Goal: Task Accomplishment & Management: Contribute content

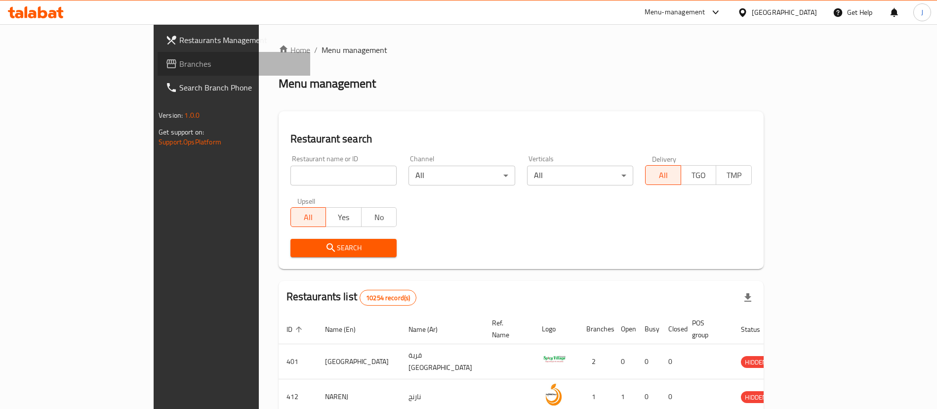
click at [179, 68] on span "Branches" at bounding box center [240, 64] width 123 height 12
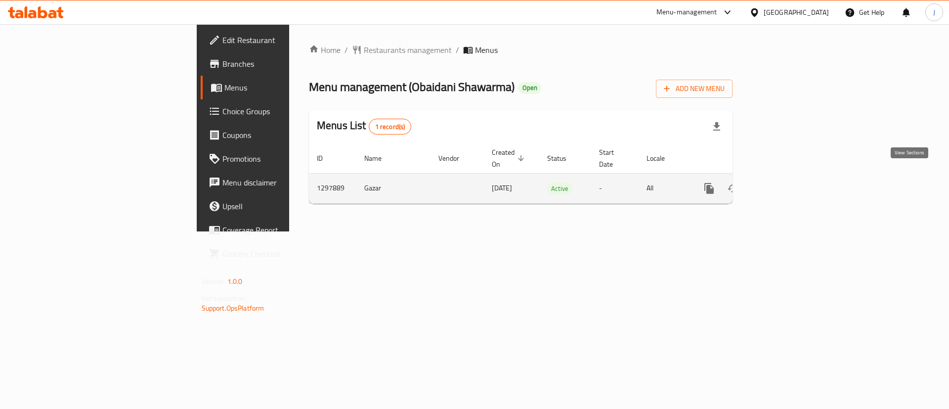
click at [792, 176] on link "enhanced table" at bounding box center [780, 188] width 24 height 24
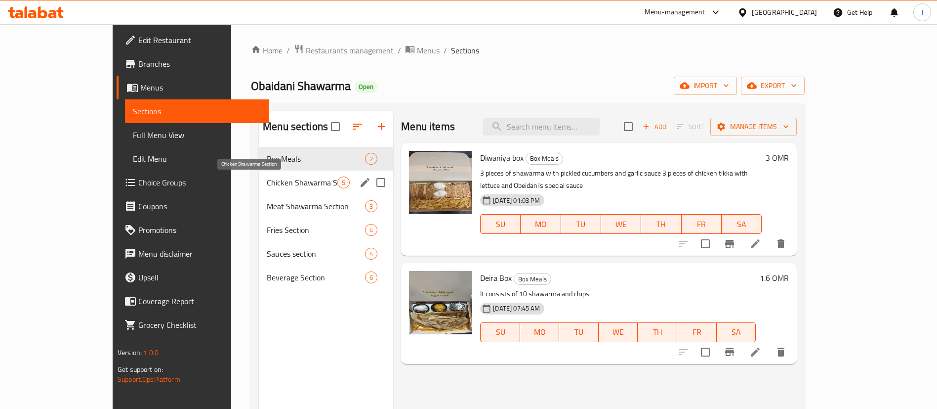
click at [267, 178] on span "Chicken Shawarma Section" at bounding box center [302, 182] width 71 height 12
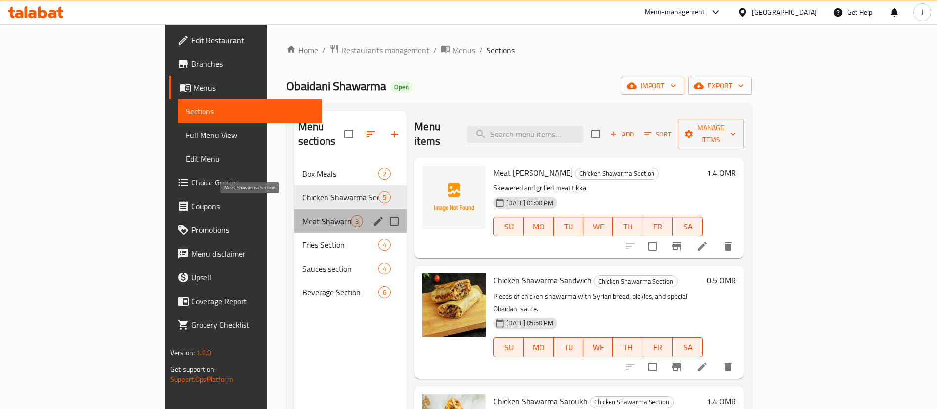
click at [302, 215] on span "Meat Shawarma Section" at bounding box center [326, 221] width 48 height 12
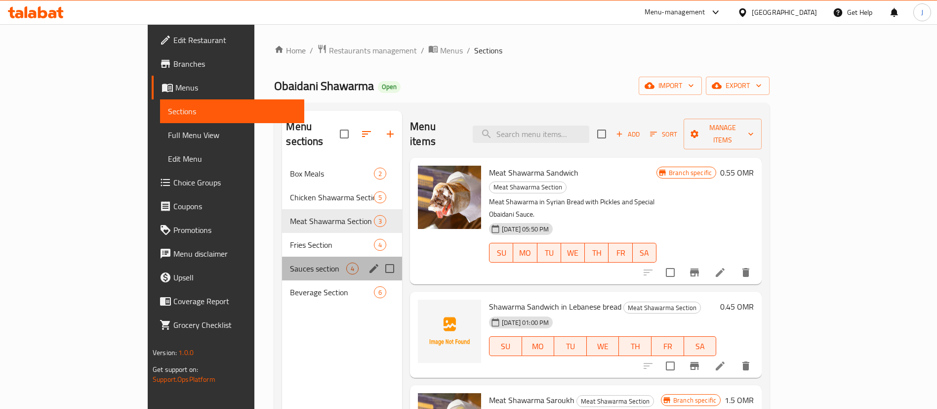
click at [282, 256] on div "Sauces section 4" at bounding box center [342, 268] width 120 height 24
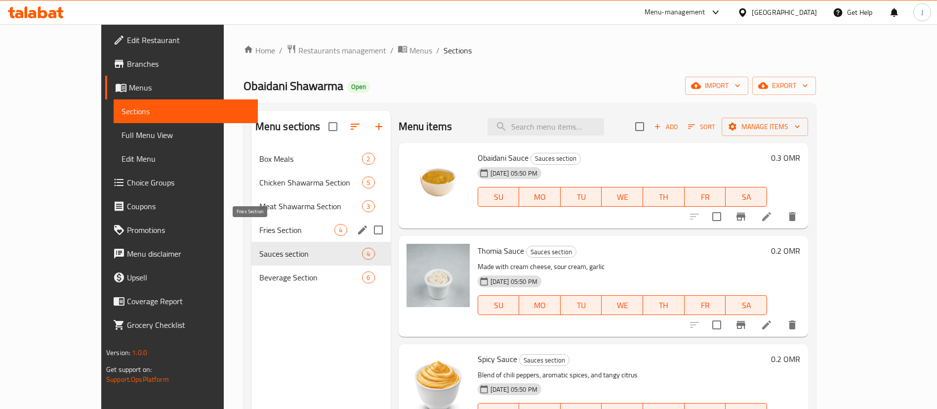
click at [259, 233] on span "Fries Section" at bounding box center [297, 230] width 76 height 12
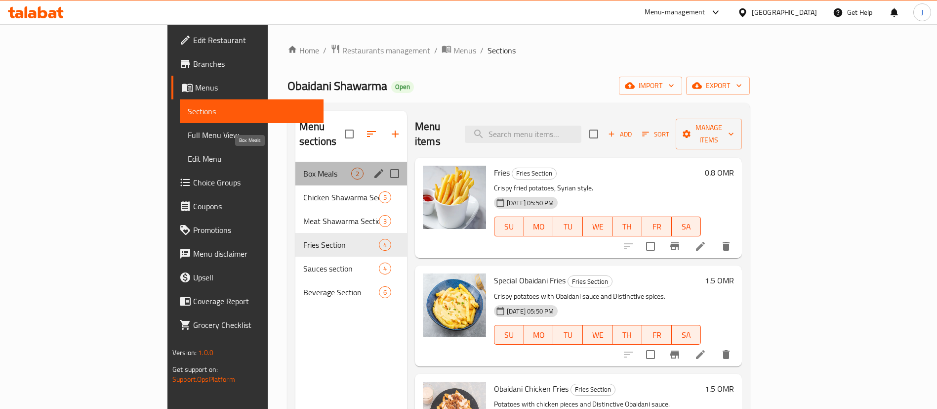
click at [303, 168] on span "Box Meals" at bounding box center [327, 174] width 48 height 12
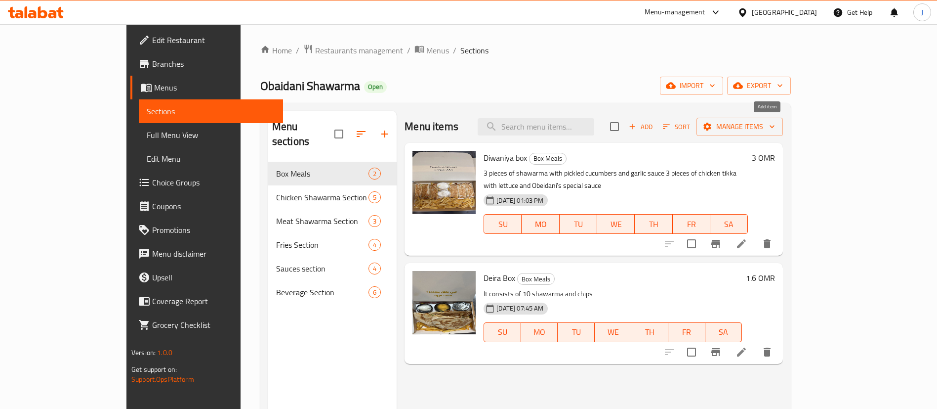
click at [654, 129] on span "Add" at bounding box center [641, 126] width 27 height 11
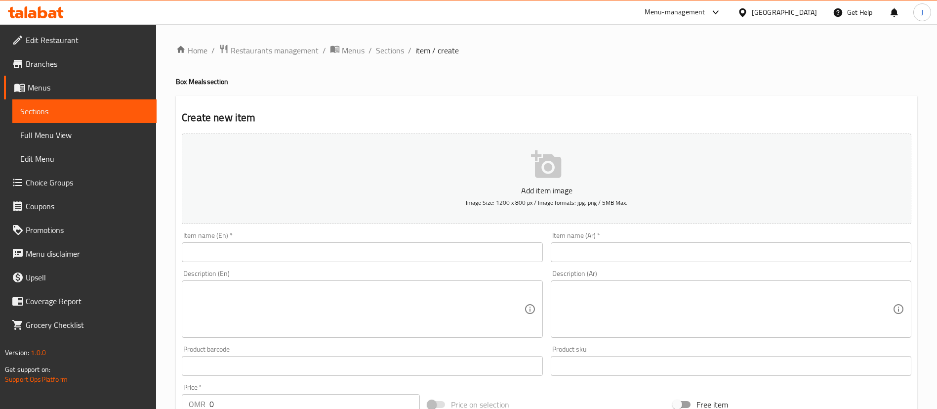
click at [604, 246] on input "text" at bounding box center [731, 252] width 361 height 20
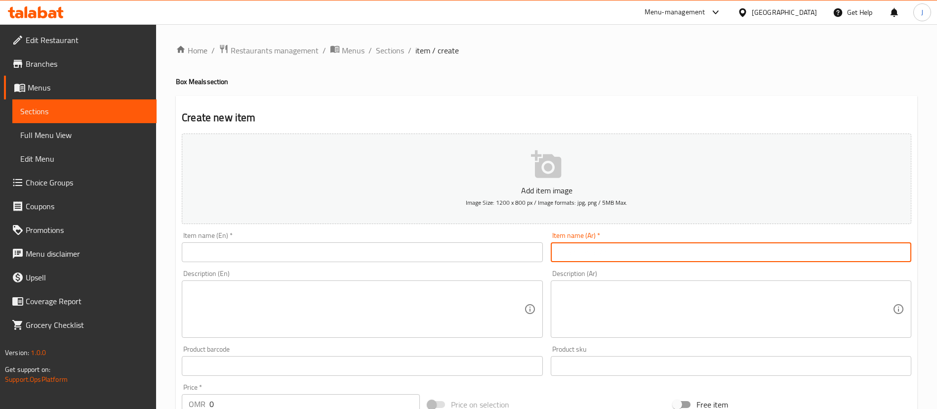
paste input "بوكس عائلي سعر"
type input "بوكس عائلي"
click at [284, 256] on input "text" at bounding box center [362, 252] width 361 height 20
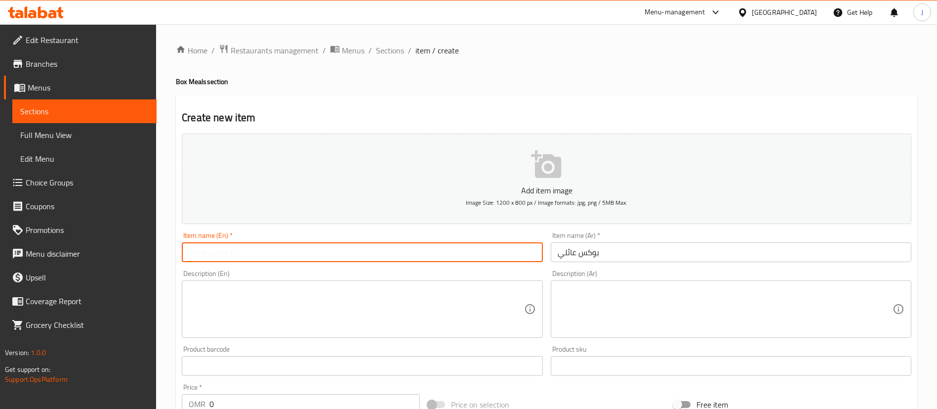
paste input "Family box"
type input "Family box"
click at [590, 308] on textarea at bounding box center [725, 309] width 335 height 47
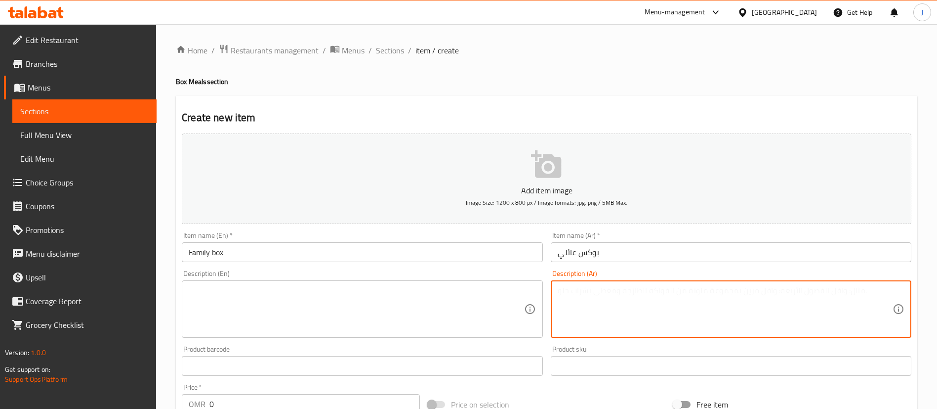
paste textarea "٢١ قطعه شاورما و ٢ برجر شاورما وشبس وصوص سبايسي وصوص عبيداني و صوص الثوميه"
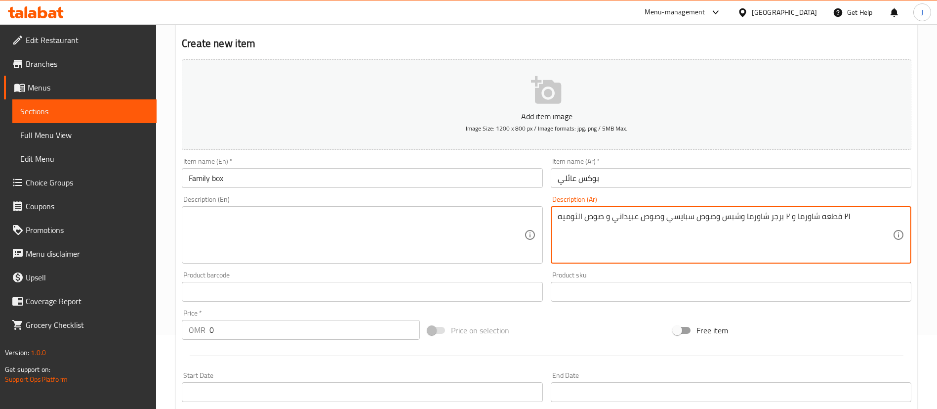
type textarea "٢١ قطعه شاورما و ٢ برجر شاورما وشبس وصوص سبايسي وصوص عبيداني و صوص الثوميه"
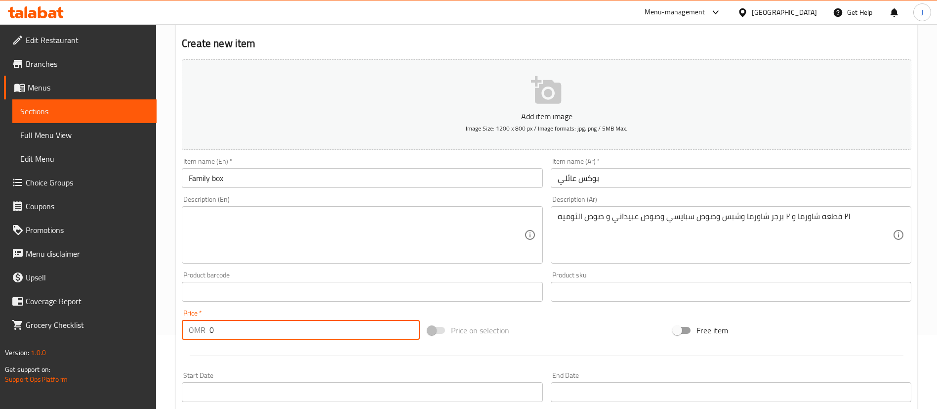
drag, startPoint x: 230, startPoint y: 332, endPoint x: 158, endPoint y: 327, distance: 72.4
click at [159, 327] on div "Home / Restaurants management / Menus / Sections / item / create Box Meals sect…" at bounding box center [546, 287] width 781 height 674
type input "5.2"
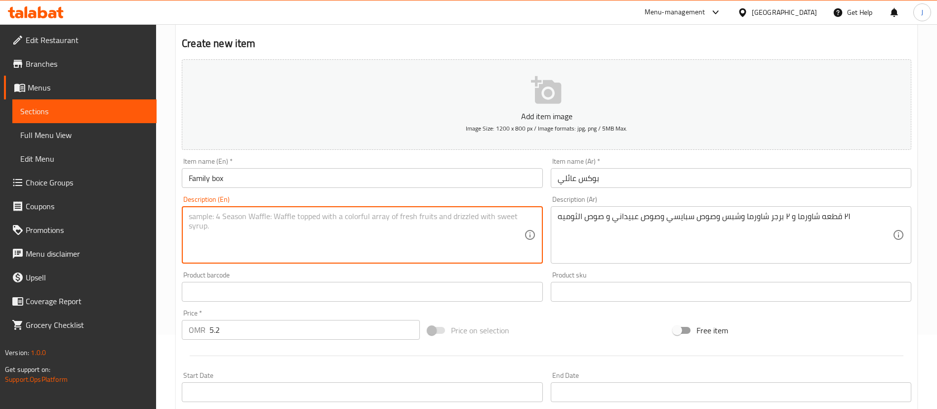
click at [323, 235] on textarea at bounding box center [356, 235] width 335 height 47
paste textarea "21 pieces of shawarma, 2 shawarma burgers, chips, spicy sauce, Obaidani sauce, …"
type textarea "21 pieces of shawarma, 2 shawarma burgers, chips, spicy sauce, Obaidani sauce, …"
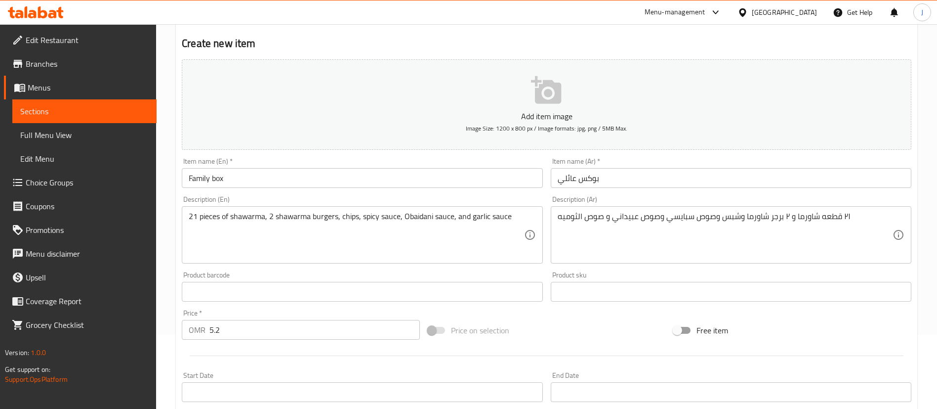
click at [172, 268] on div "Home / Restaurants management / Menus / Sections / item / create Box Meals sect…" at bounding box center [546, 287] width 781 height 674
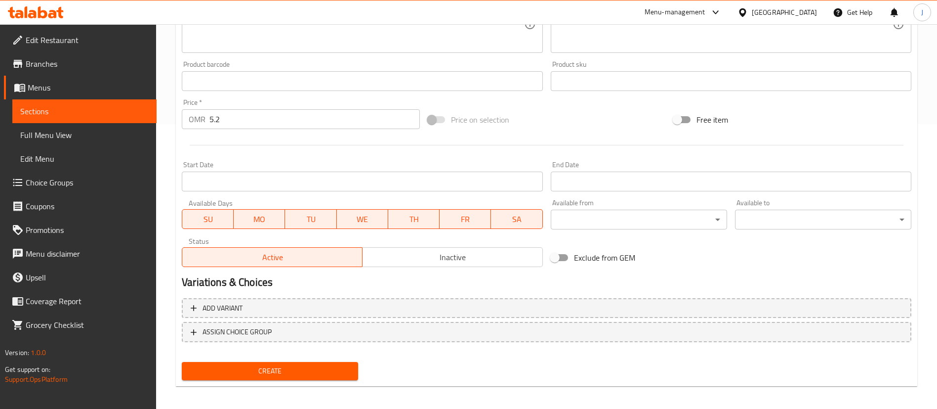
scroll to position [290, 0]
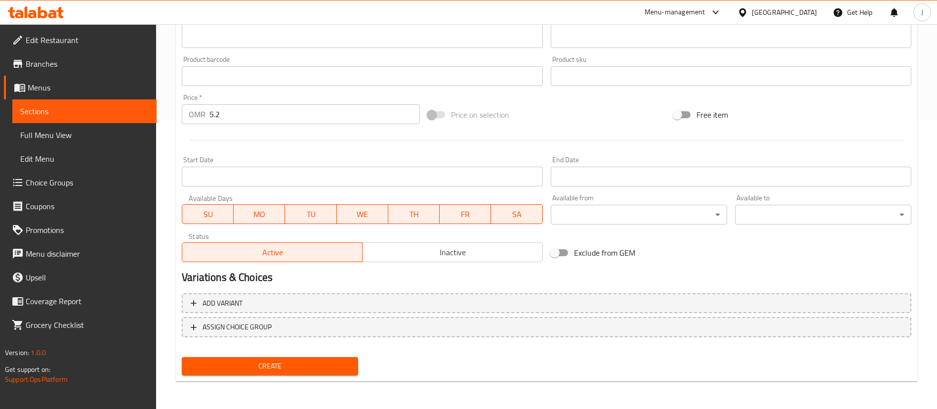
click at [238, 366] on span "Create" at bounding box center [270, 366] width 161 height 12
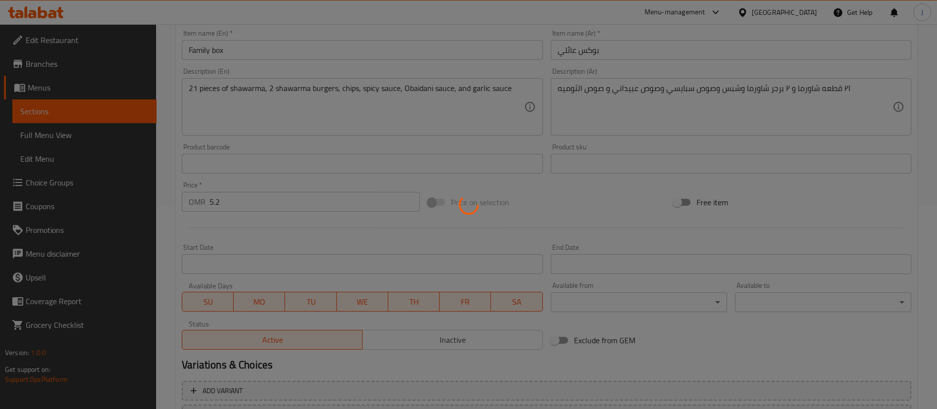
scroll to position [0, 0]
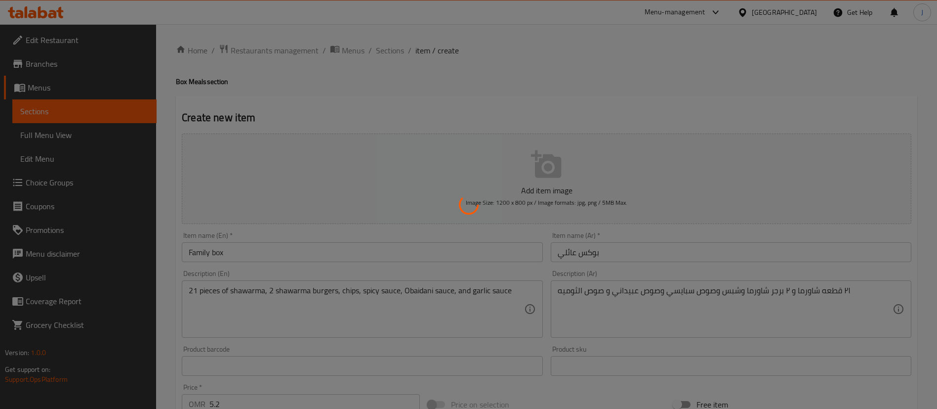
type input "0"
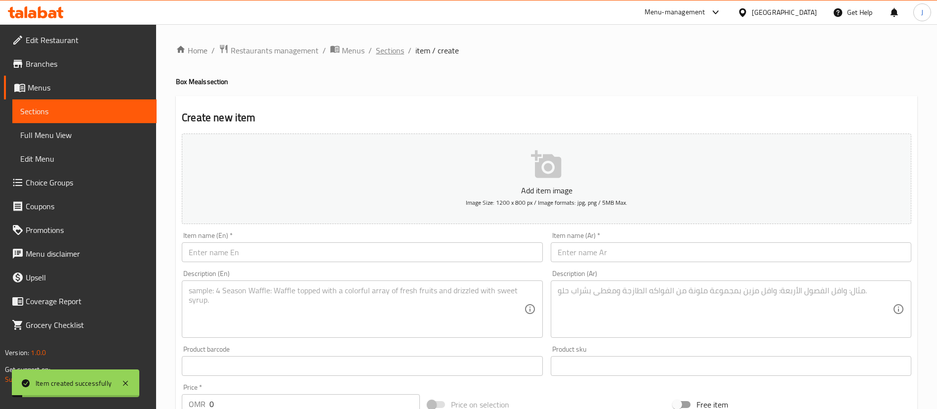
click at [385, 52] on span "Sections" at bounding box center [390, 50] width 28 height 12
